Goal: Task Accomplishment & Management: Manage account settings

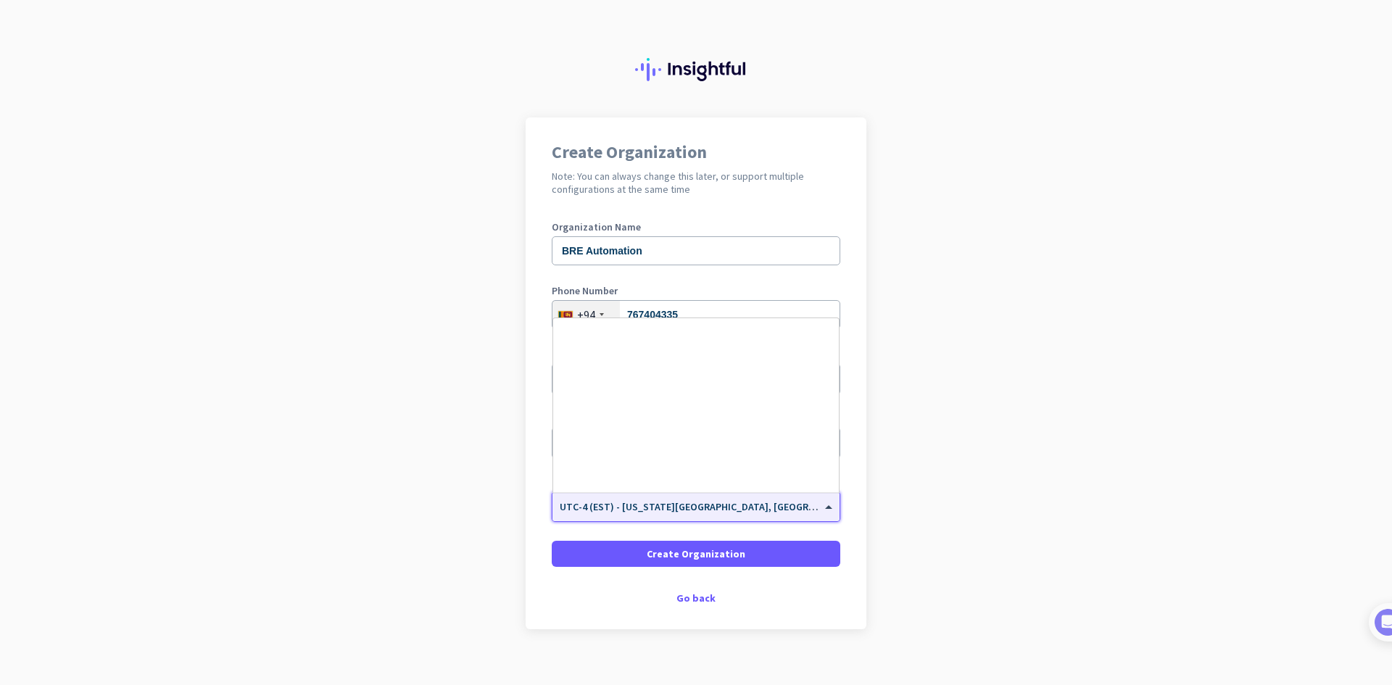
click at [676, 506] on input "text" at bounding box center [682, 502] width 244 height 11
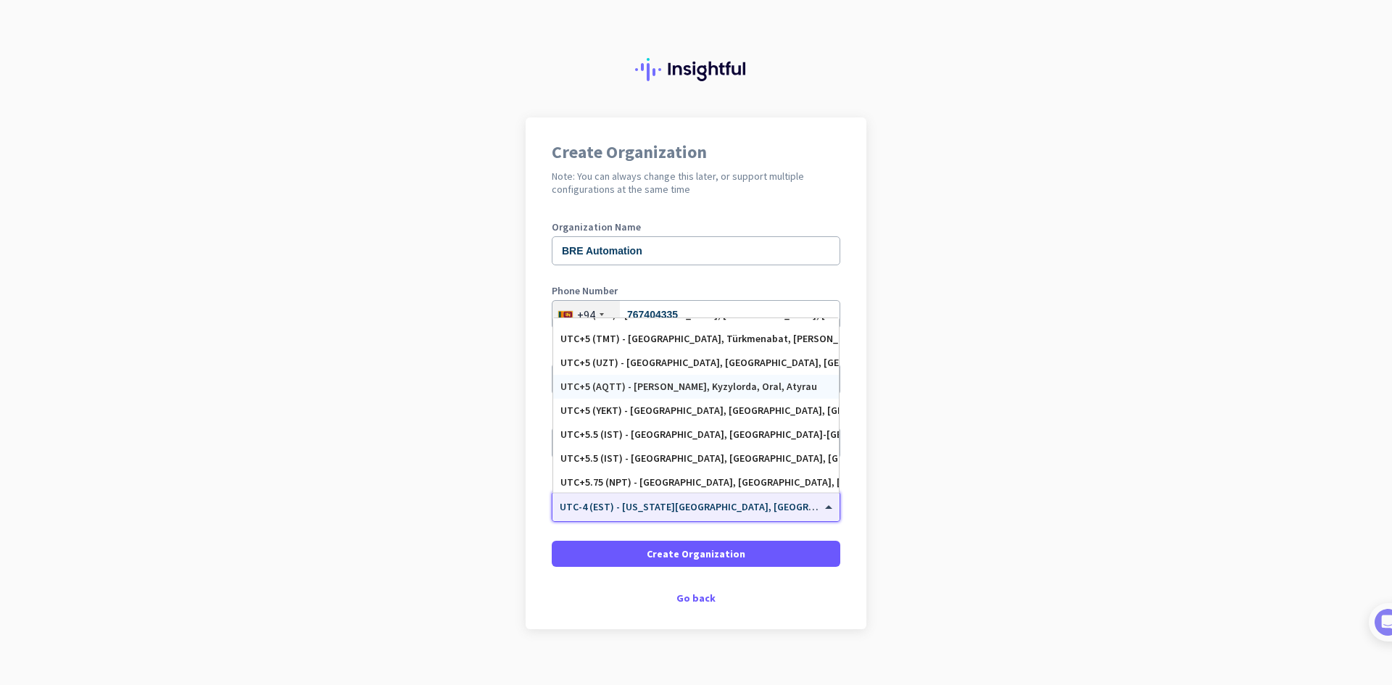
scroll to position [5735, 0]
click at [648, 389] on div "UTC+5.5 (IST) - [GEOGRAPHIC_DATA], [GEOGRAPHIC_DATA]-[GEOGRAPHIC_DATA], [GEOGRA…" at bounding box center [695, 385] width 271 height 12
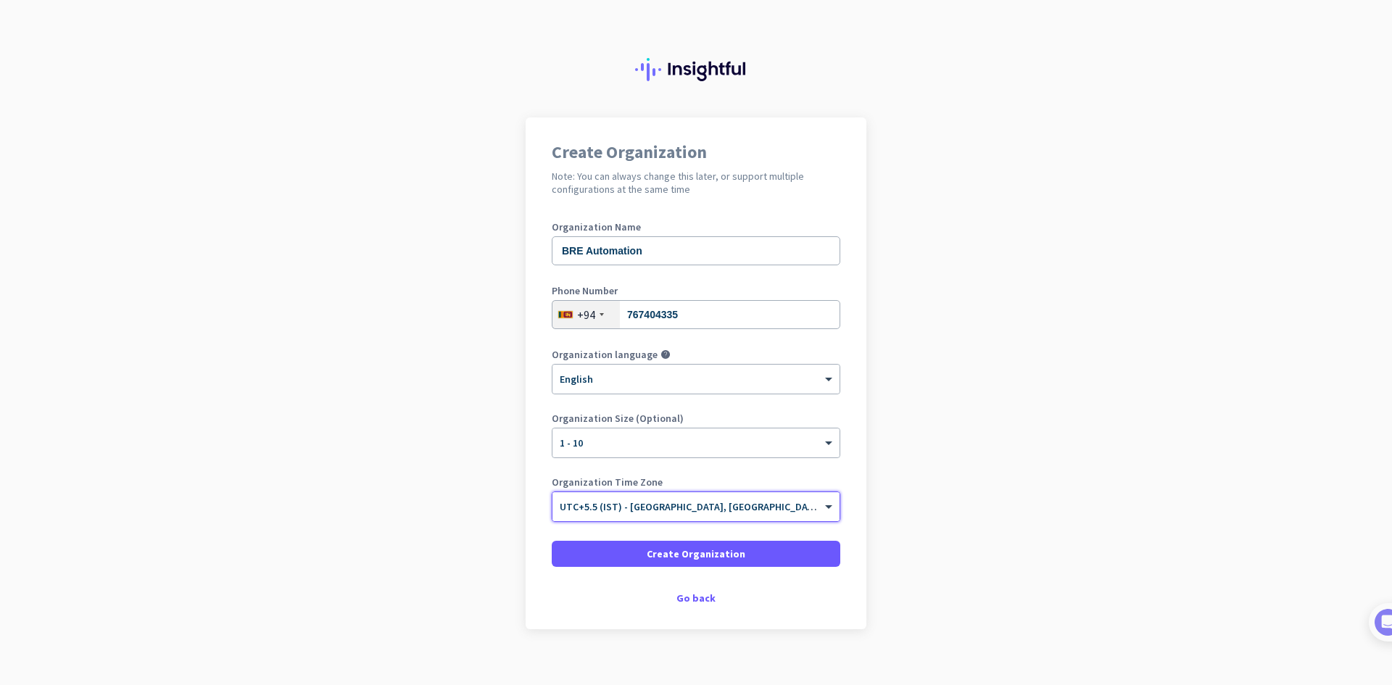
click at [888, 582] on app-onboarding-organization "Create Organization Note: You can always change this later, or support multiple…" at bounding box center [696, 409] width 1392 height 584
click at [708, 554] on span "Create Organization" at bounding box center [696, 554] width 99 height 15
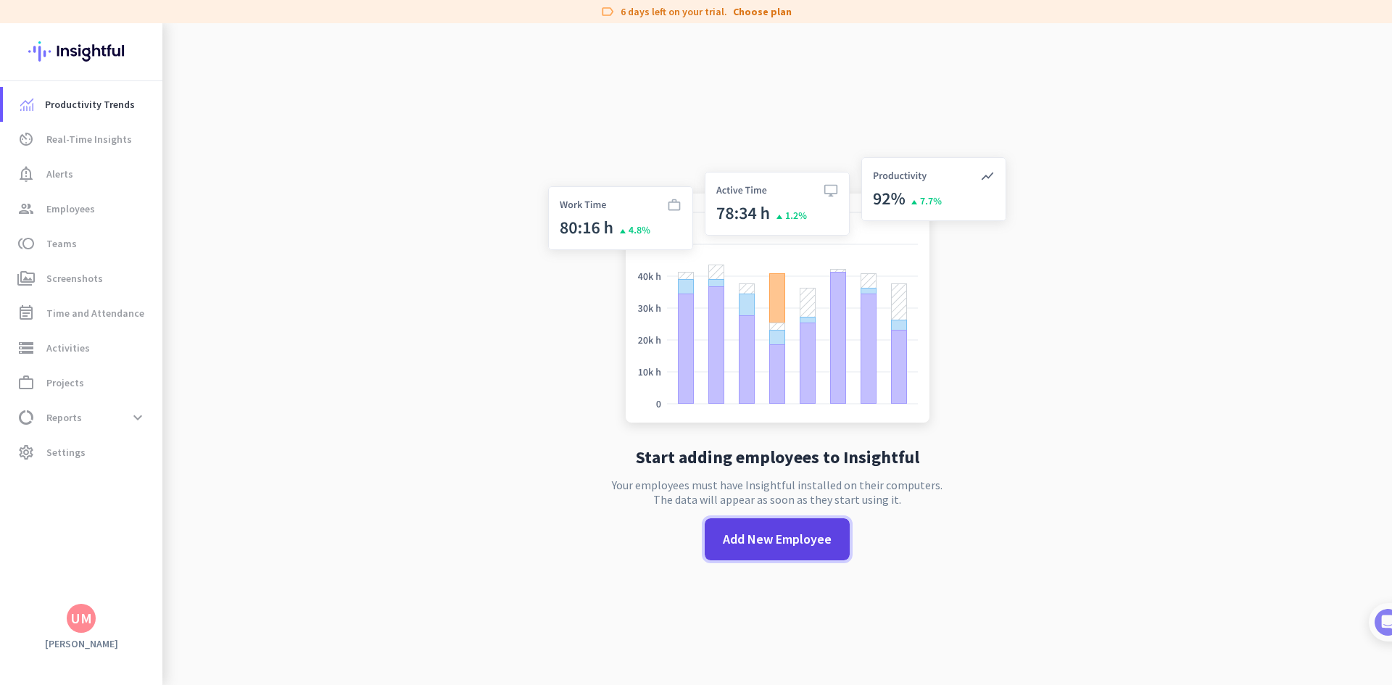
click at [779, 540] on span "Add New Employee" at bounding box center [777, 539] width 109 height 19
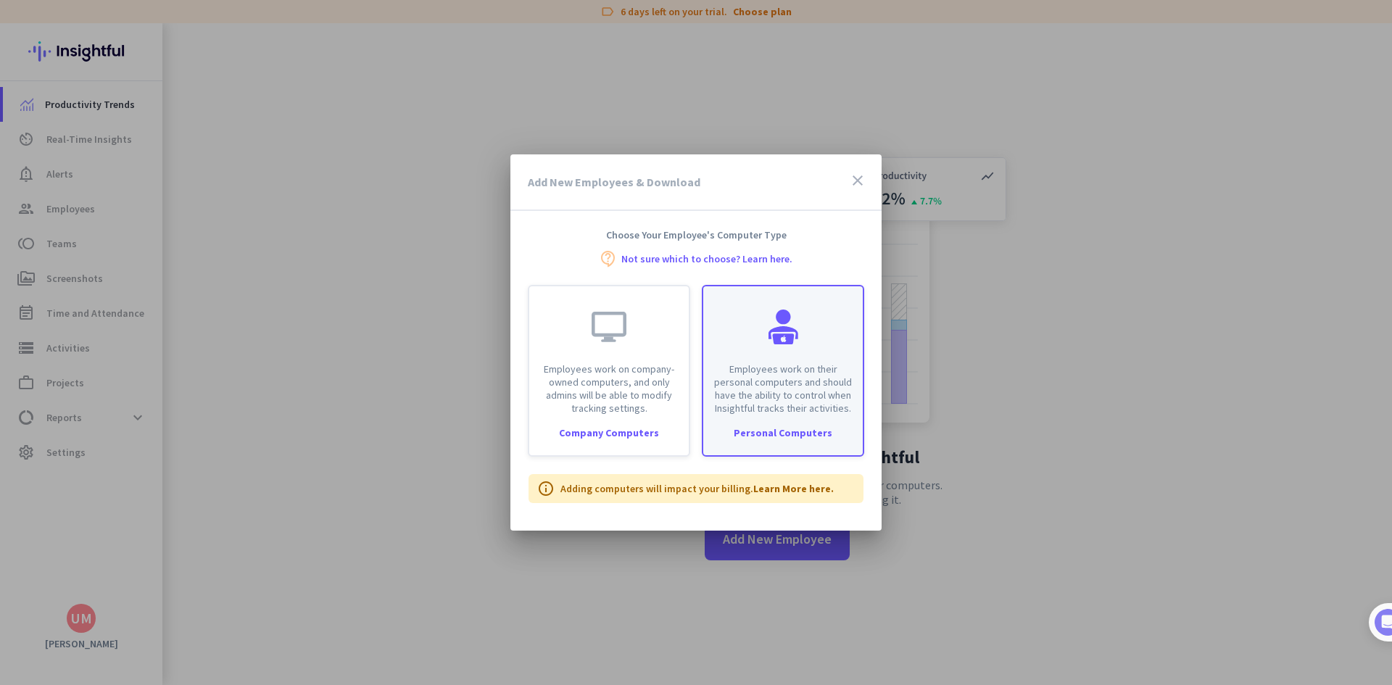
click at [759, 372] on p "Employees work on their personal computers and should have the ability to contr…" at bounding box center [783, 389] width 142 height 52
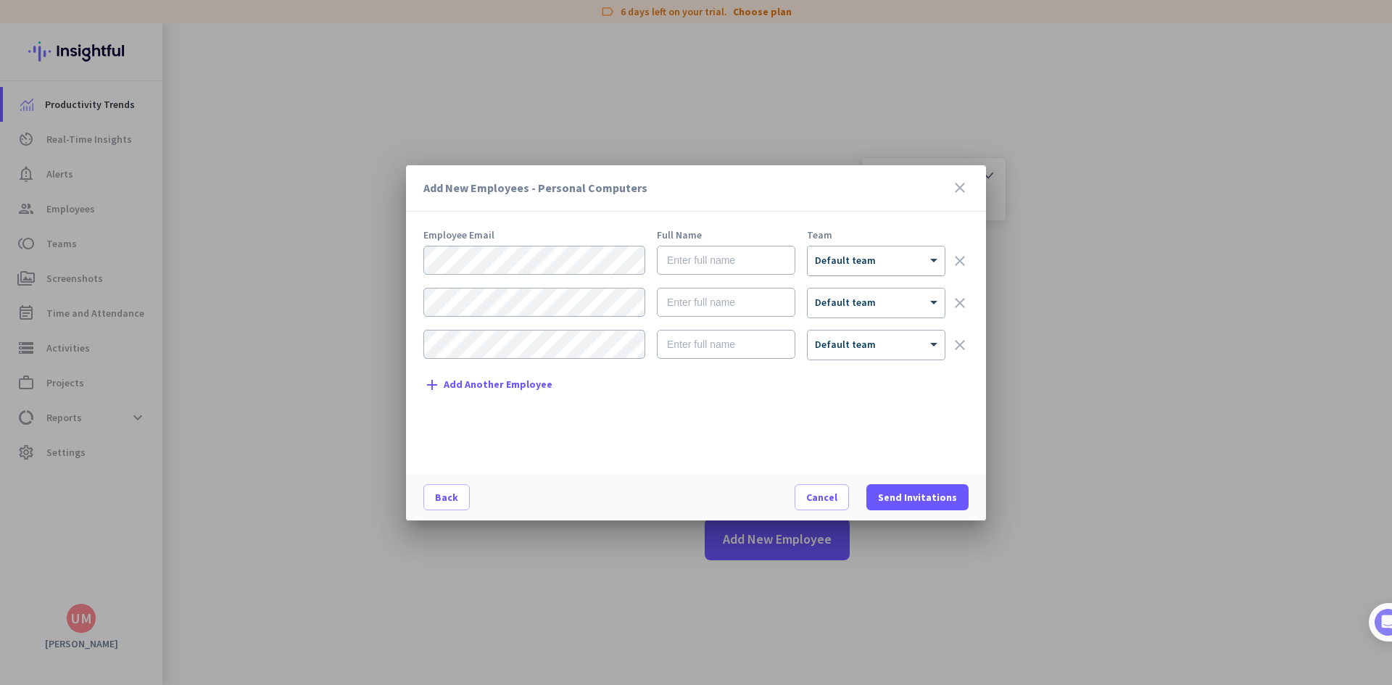
click at [903, 247] on div "× Default team" at bounding box center [876, 261] width 137 height 29
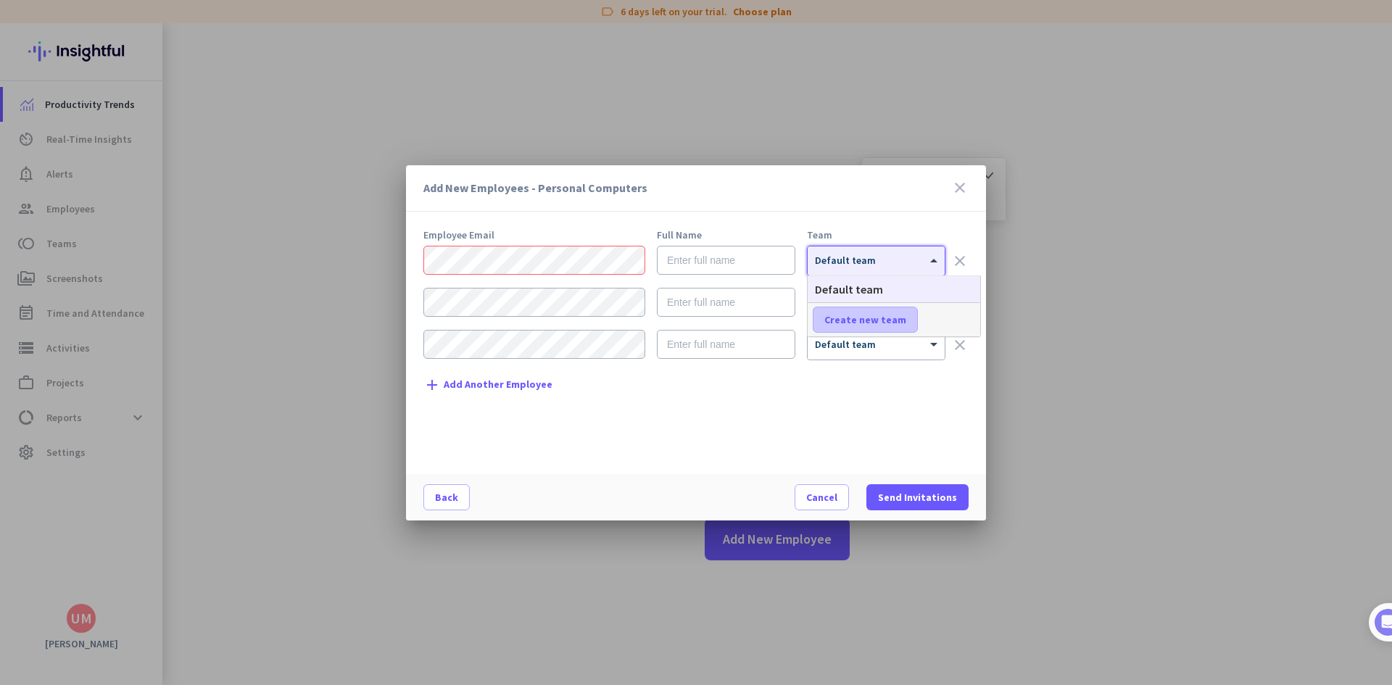
click at [873, 319] on span "Create new team" at bounding box center [865, 319] width 82 height 15
click at [873, 319] on input "text" at bounding box center [866, 320] width 107 height 26
type input "Operations"
click at [945, 326] on span "Save" at bounding box center [952, 319] width 22 height 13
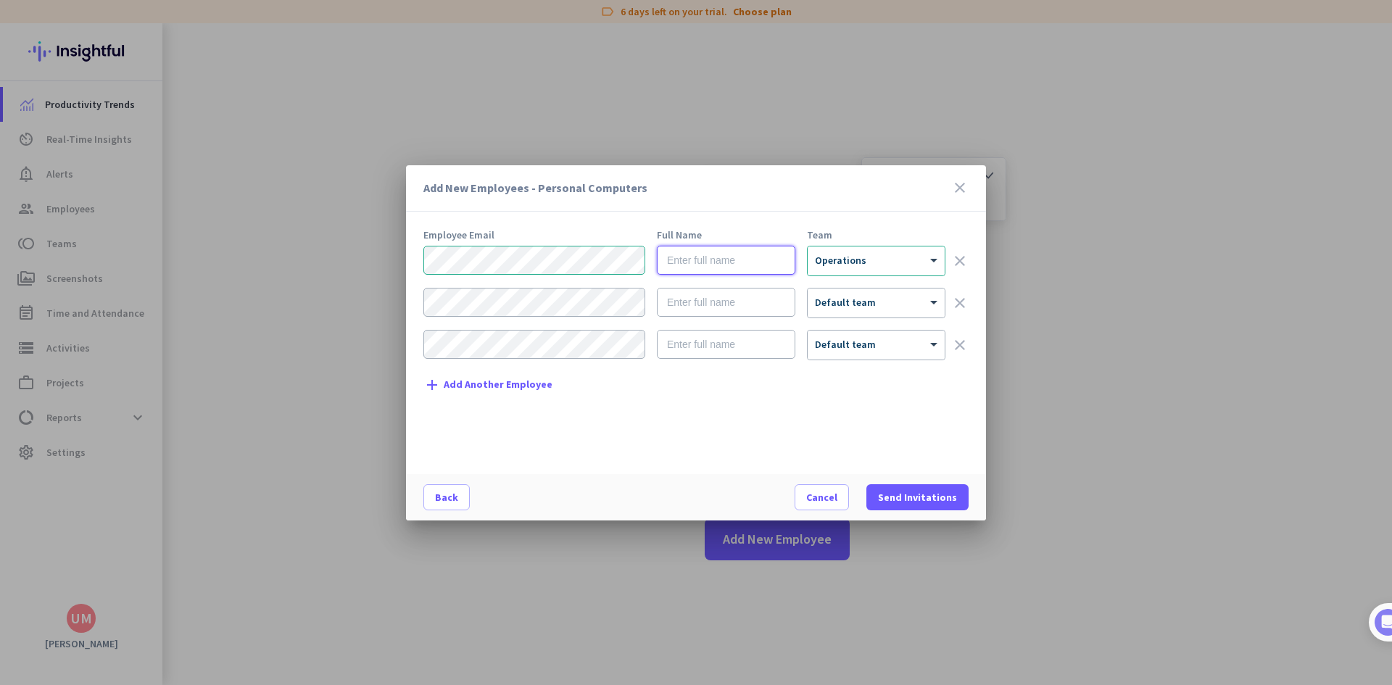
click at [701, 253] on input "text" at bounding box center [726, 260] width 138 height 29
type input "[PERSON_NAME]"
click at [928, 501] on span "Send Invitations" at bounding box center [917, 497] width 79 height 15
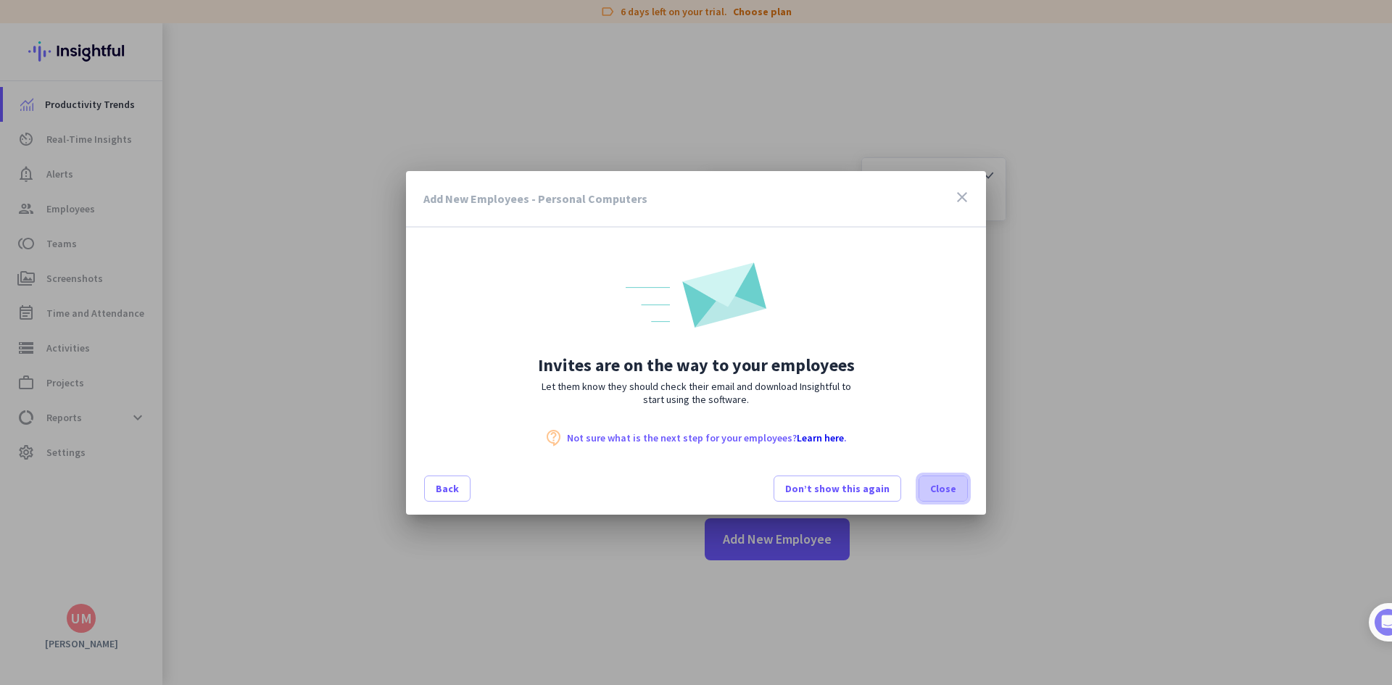
click at [940, 484] on span "Close" at bounding box center [943, 488] width 26 height 15
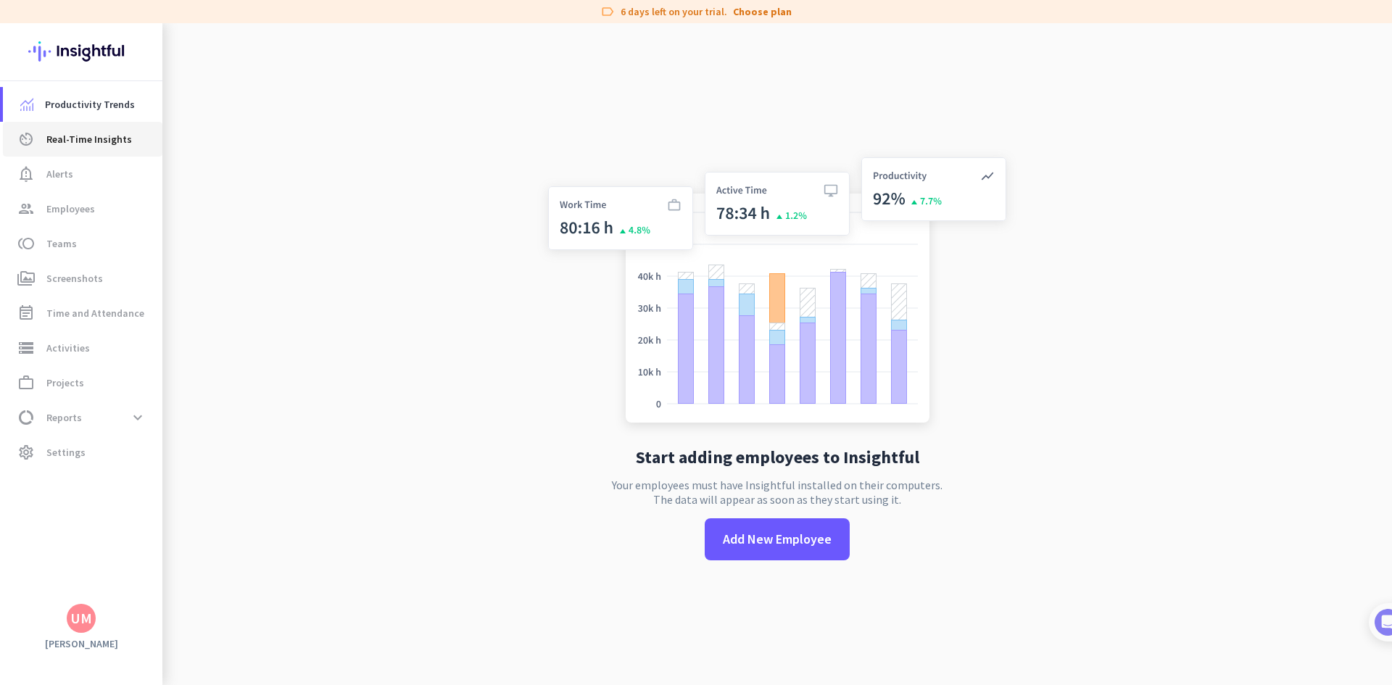
click at [100, 141] on span "Real-Time Insights" at bounding box center [89, 139] width 86 height 17
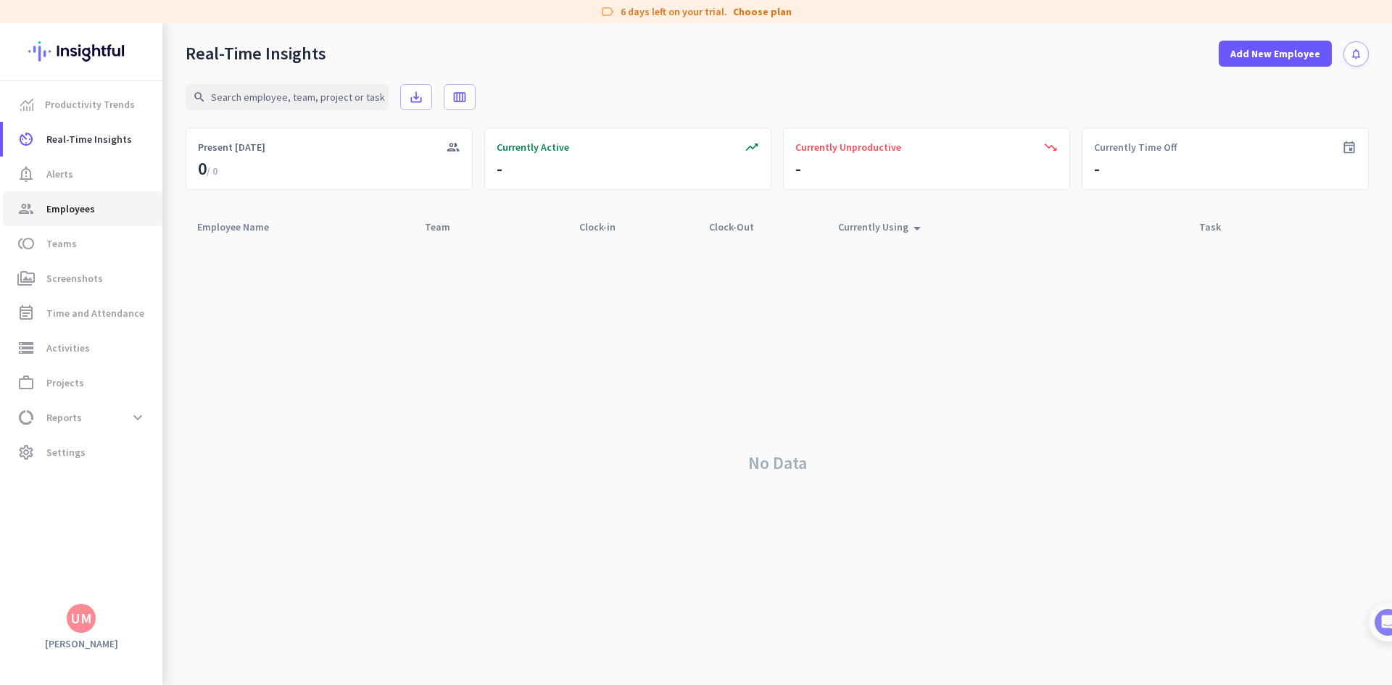
click at [105, 215] on span "group Employees" at bounding box center [83, 208] width 136 height 17
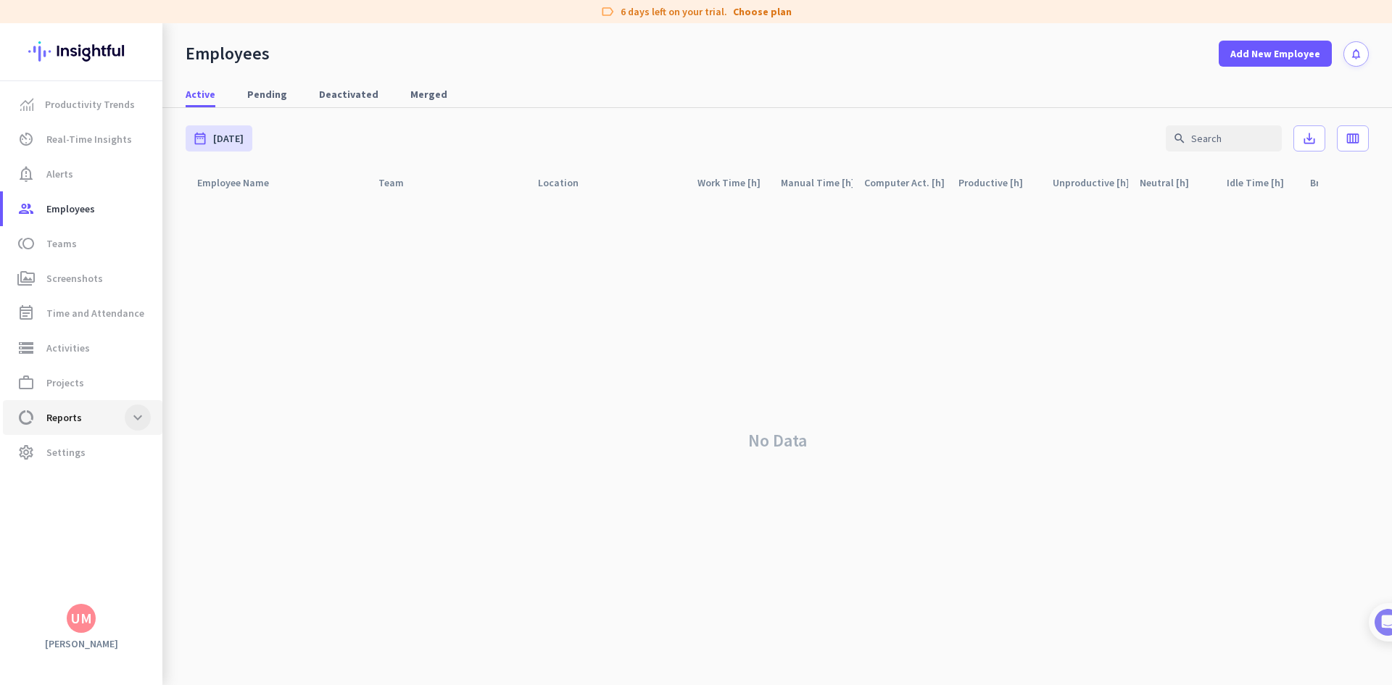
click at [133, 426] on span at bounding box center [138, 418] width 26 height 26
click at [133, 426] on link "data_usage Reports expand_less" at bounding box center [83, 412] width 160 height 35
click at [138, 415] on span at bounding box center [138, 412] width 26 height 26
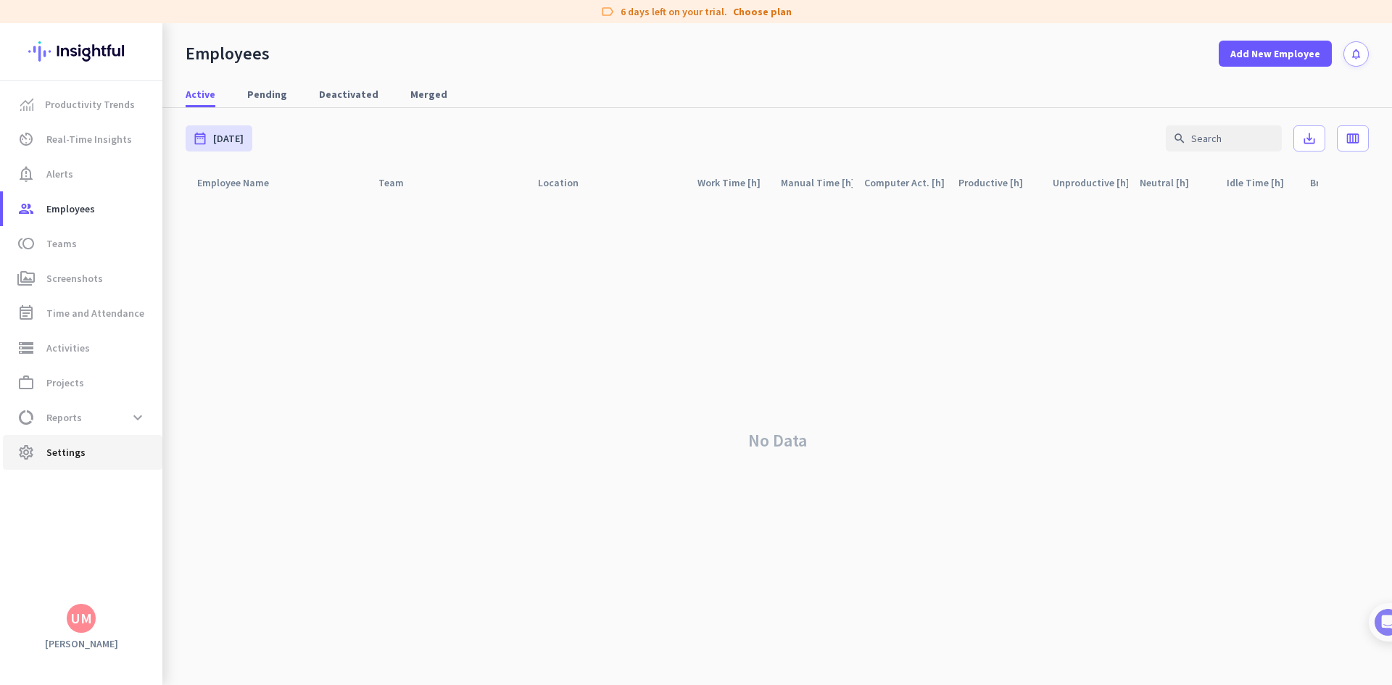
click at [102, 456] on span "settings Settings" at bounding box center [83, 452] width 136 height 17
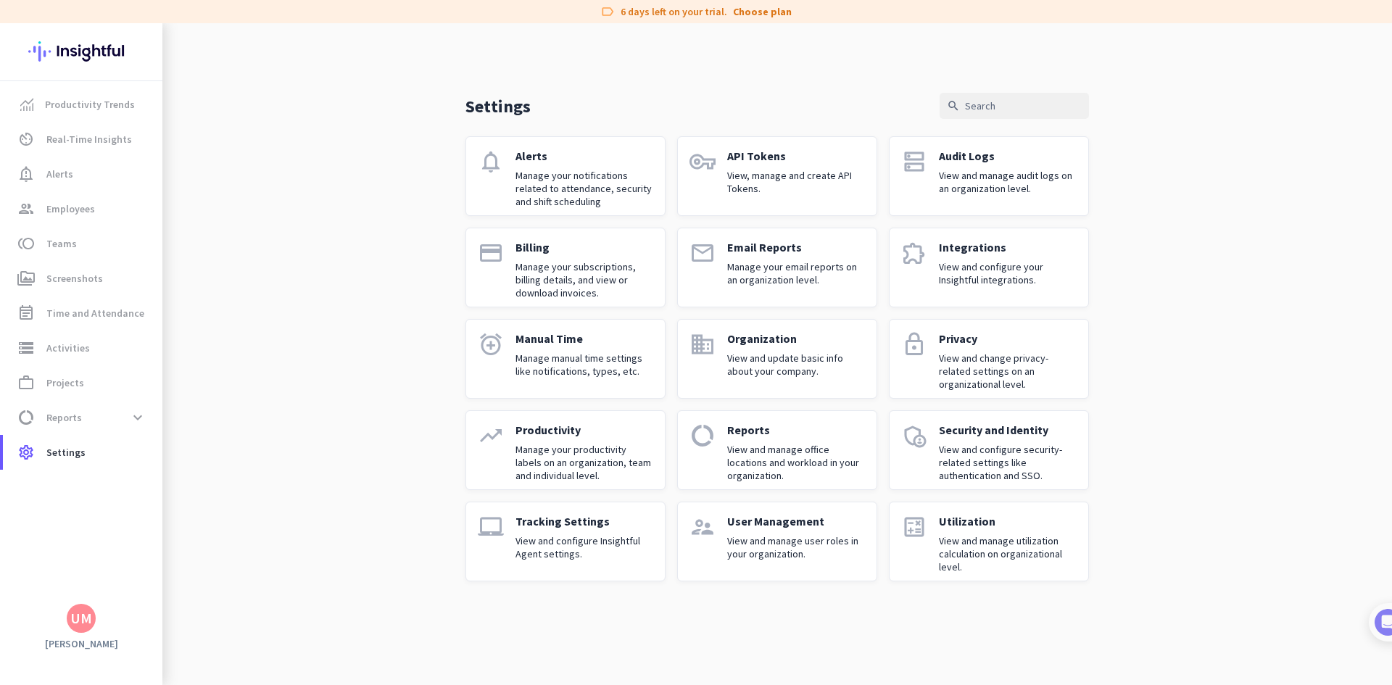
click at [74, 54] on img at bounding box center [81, 51] width 106 height 57
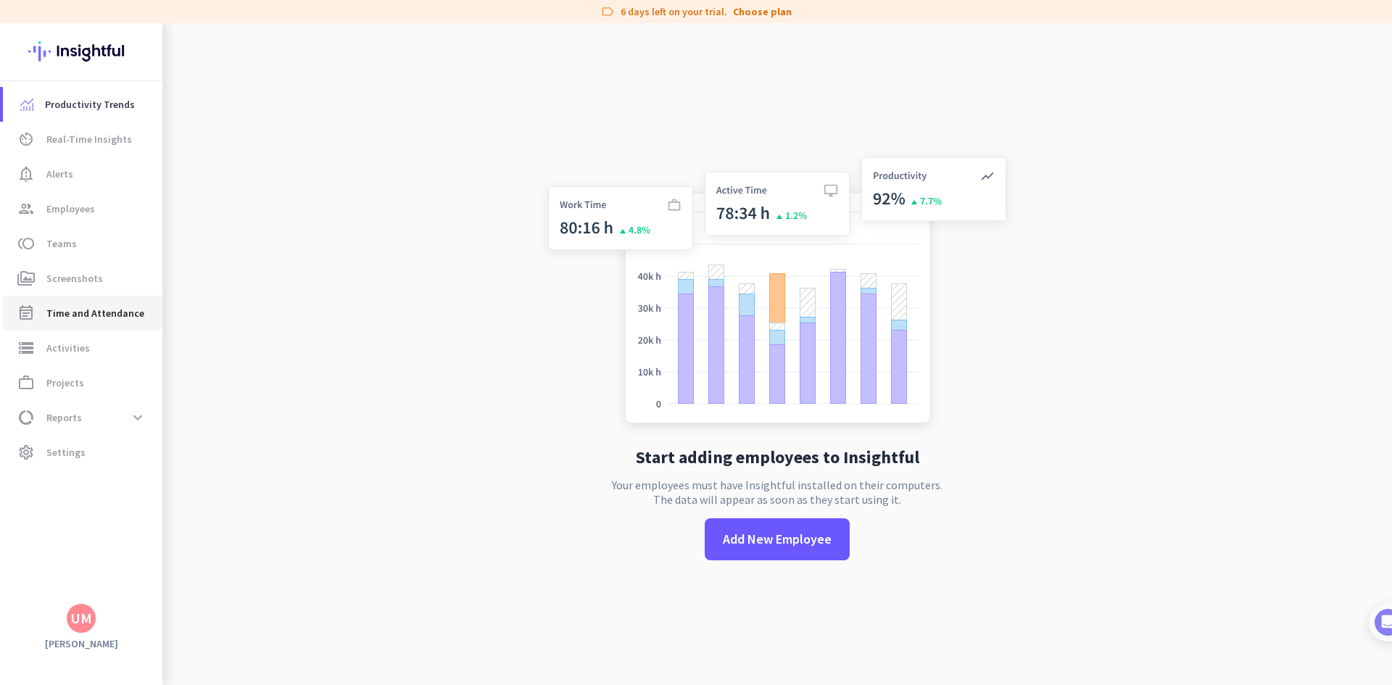
click at [80, 313] on span "Time and Attendance" at bounding box center [95, 313] width 98 height 17
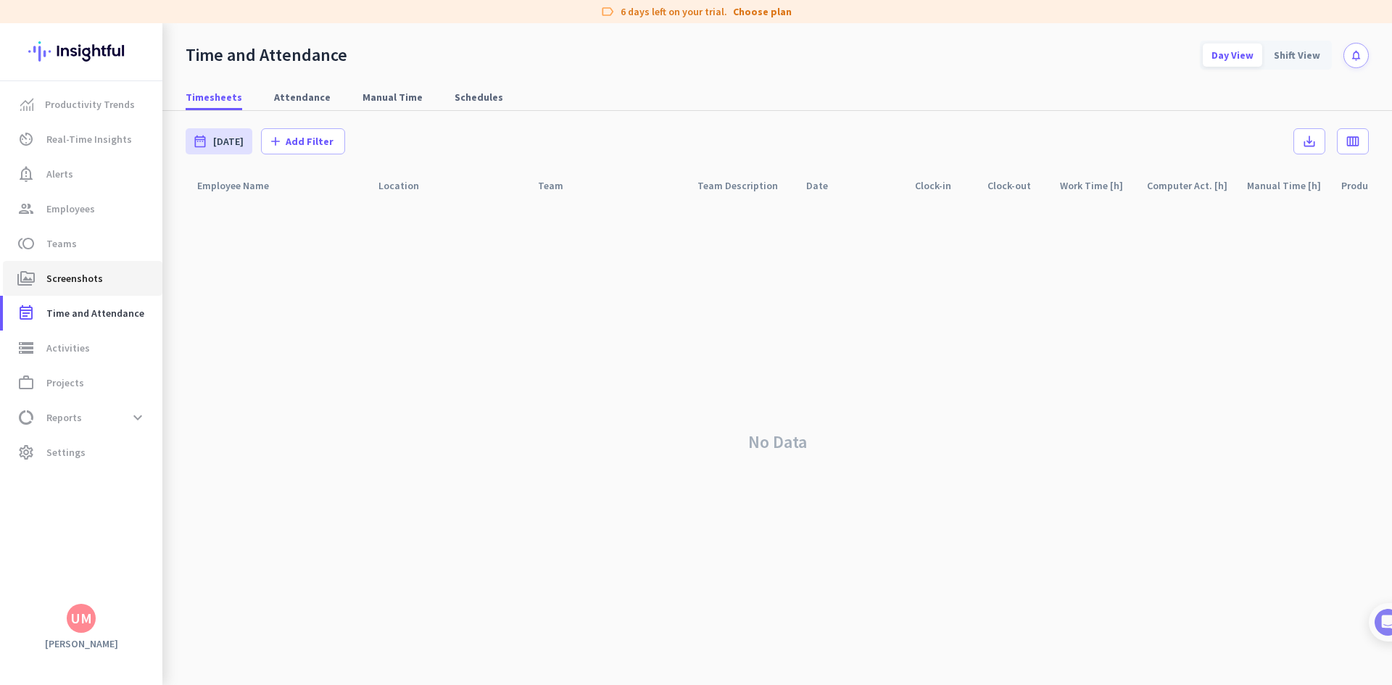
click at [90, 289] on link "perm_media Screenshots" at bounding box center [83, 278] width 160 height 35
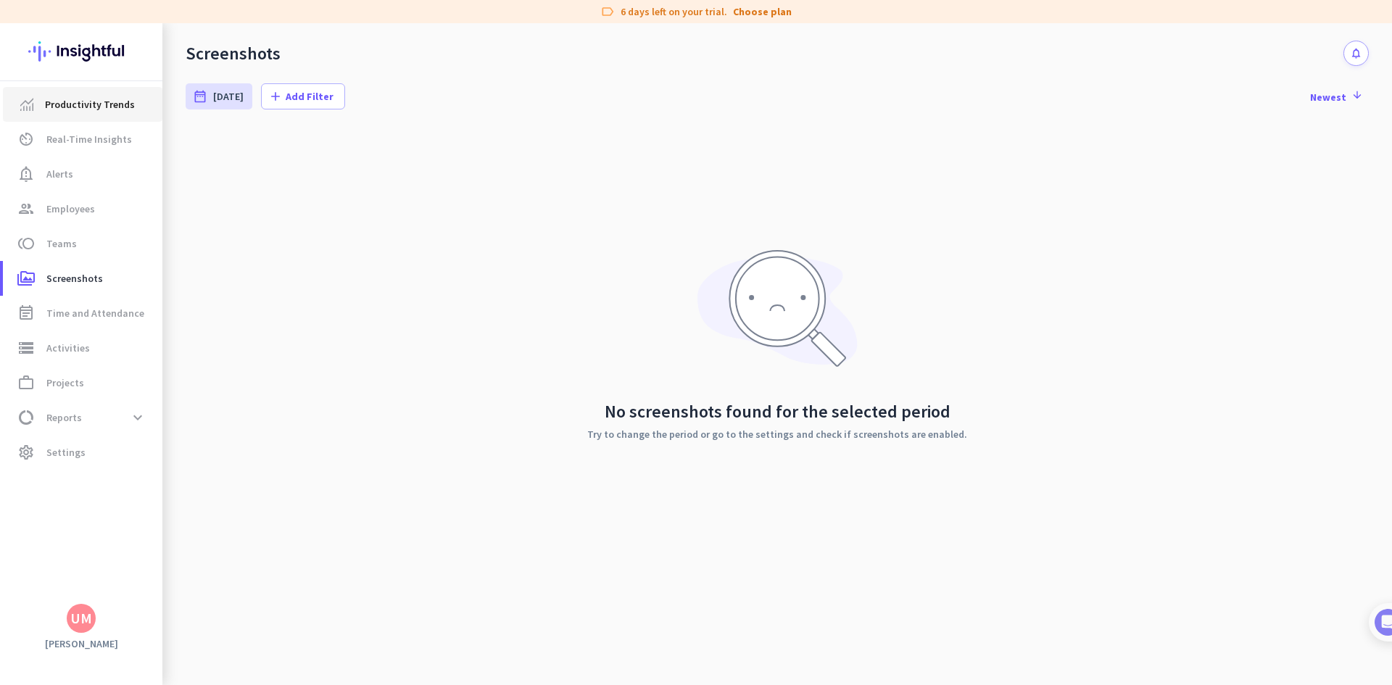
click at [88, 114] on link "Productivity Trends" at bounding box center [83, 104] width 160 height 35
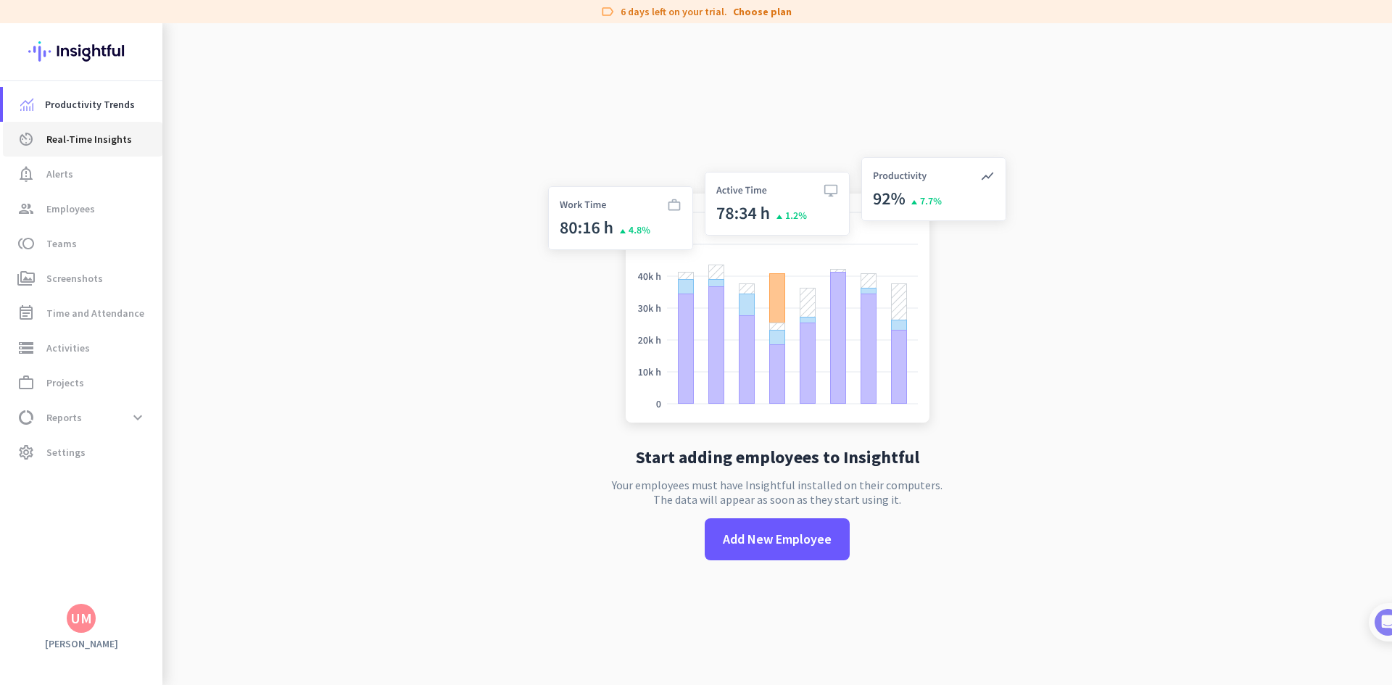
click at [80, 141] on span "Real-Time Insights" at bounding box center [89, 139] width 86 height 17
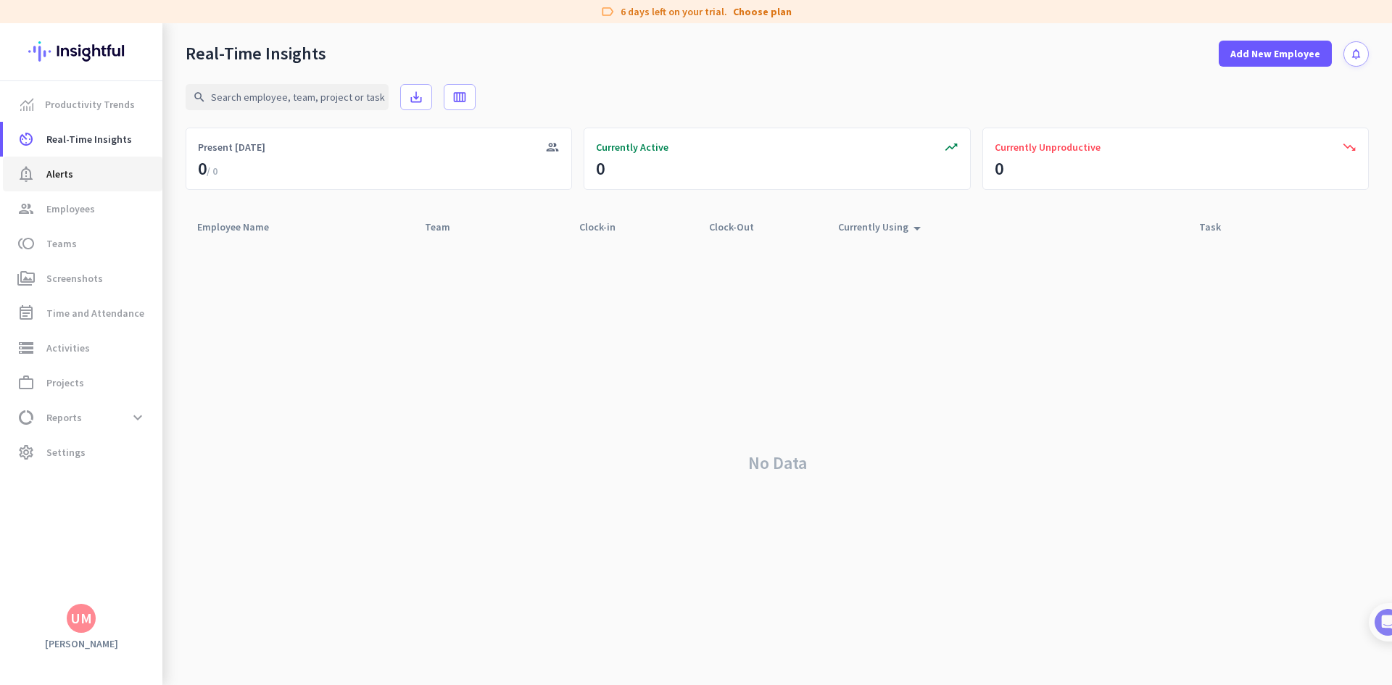
click at [57, 169] on span "Alerts" at bounding box center [59, 173] width 27 height 17
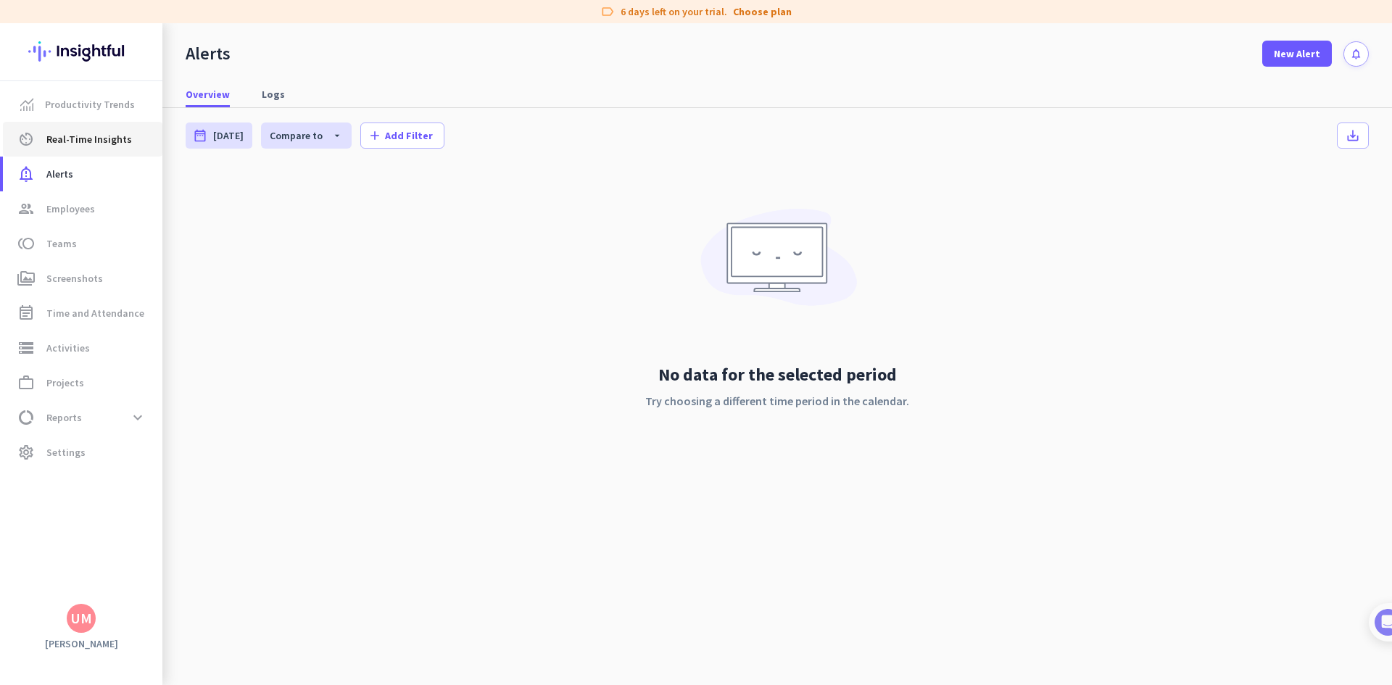
click at [80, 141] on span "Real-Time Insights" at bounding box center [89, 139] width 86 height 17
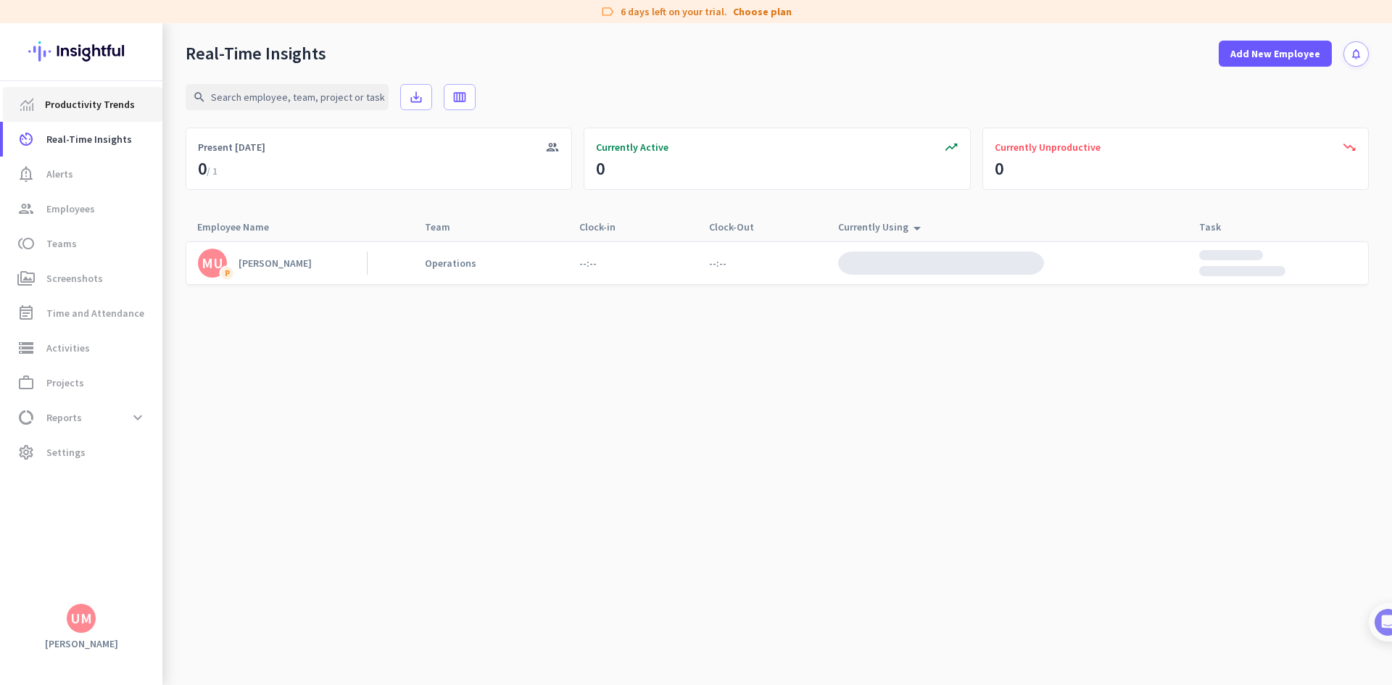
click at [98, 106] on span "Productivity Trends" at bounding box center [90, 104] width 90 height 17
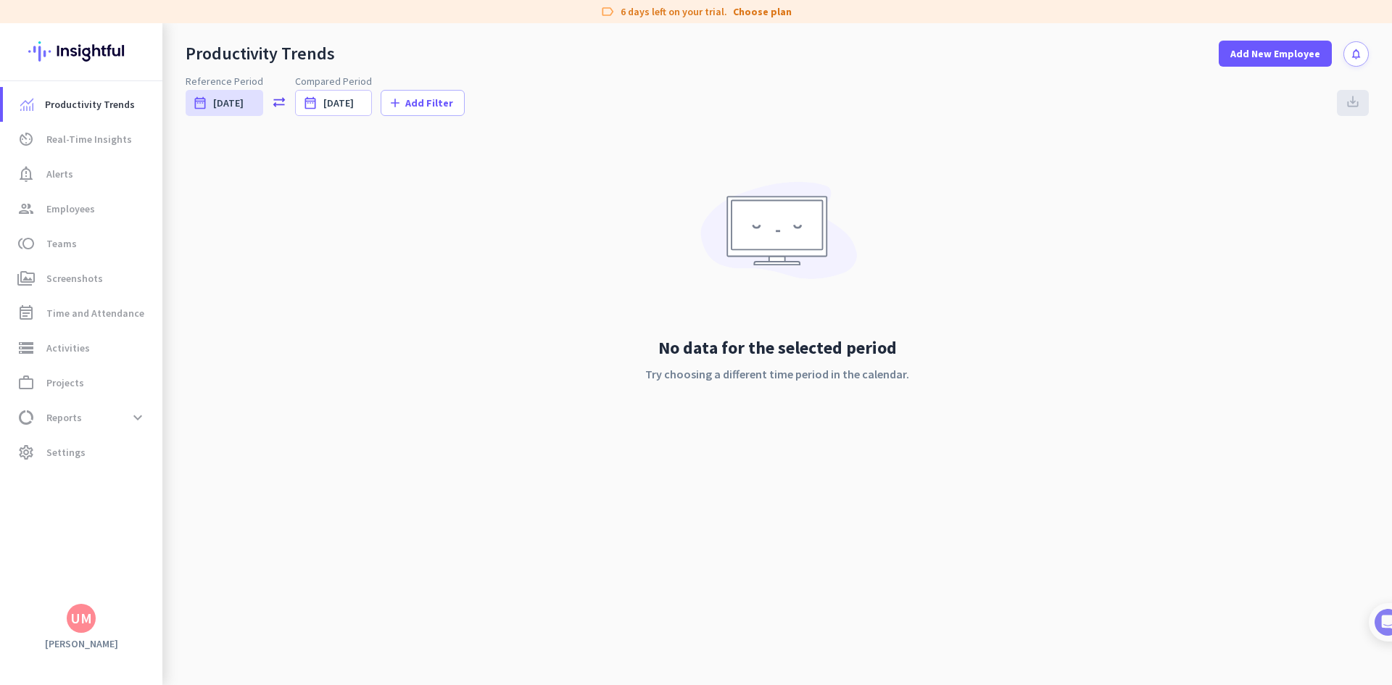
click at [75, 624] on div "UM" at bounding box center [81, 618] width 22 height 15
click at [162, 521] on span "Personal Settings" at bounding box center [158, 513] width 111 height 26
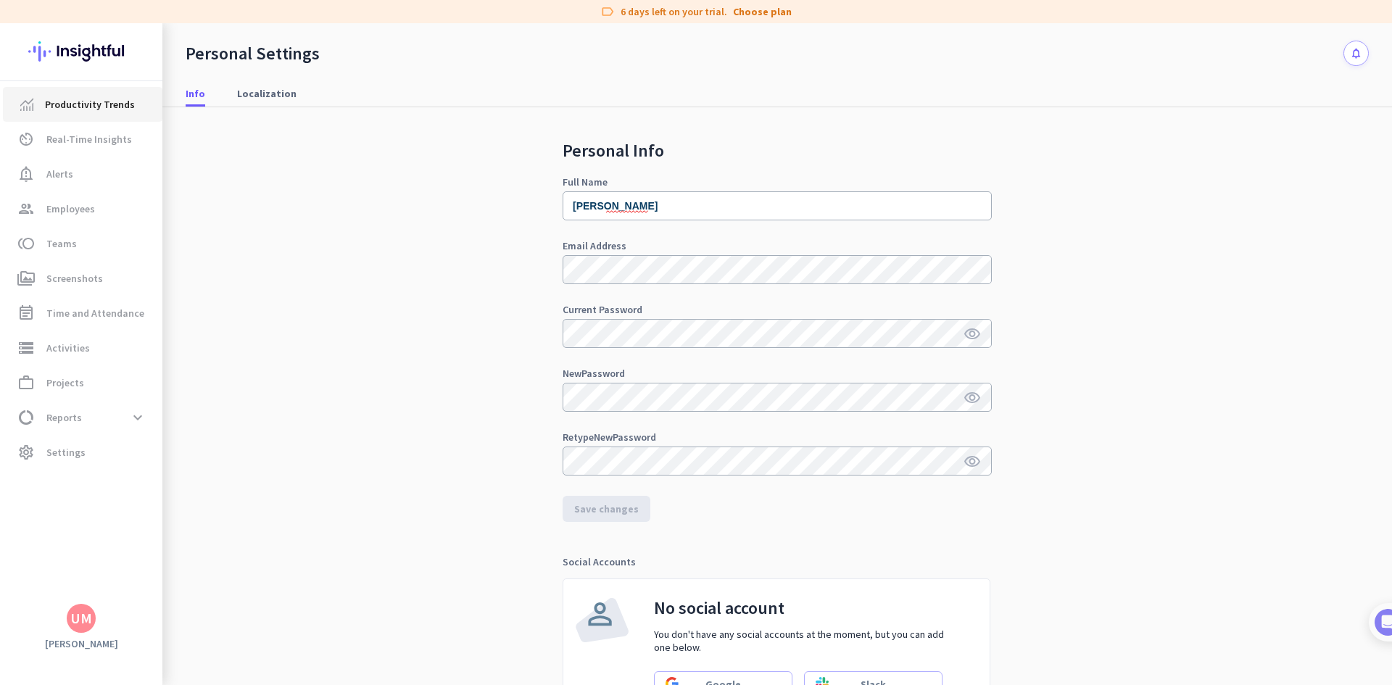
click at [85, 110] on span "Productivity Trends" at bounding box center [90, 104] width 90 height 17
